Goal: Task Accomplishment & Management: Manage account settings

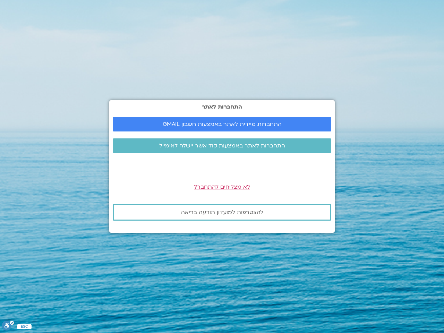
click at [222, 167] on div "התחברות לאתר התחברות מיידית לאתר באמצעות חשבון GMAIL התחברות לאתר באמצעות קוד א…" at bounding box center [222, 166] width 226 height 132
click at [222, 124] on span "התחברות מיידית לאתר באמצעות חשבון GMAIL" at bounding box center [222, 124] width 119 height 6
click at [8, 327] on icon "סרגל נגישות" at bounding box center [7, 325] width 4 height 5
